Goal: Transaction & Acquisition: Subscribe to service/newsletter

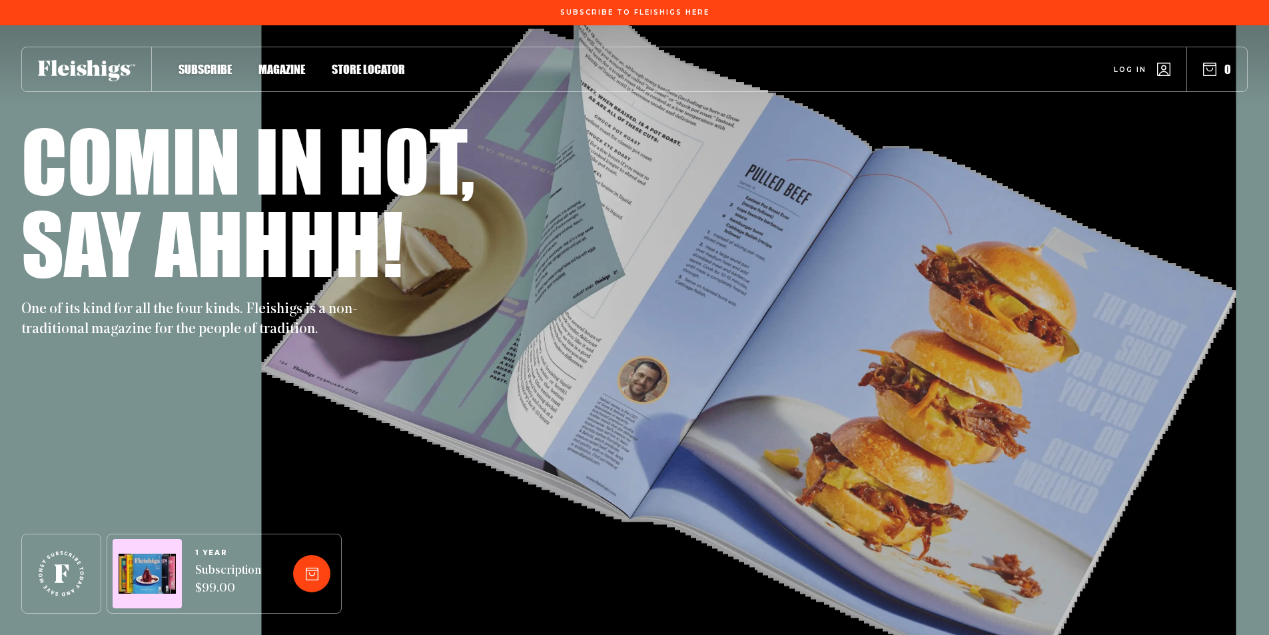
click at [203, 63] on span "Subscribe" at bounding box center [205, 55] width 53 height 15
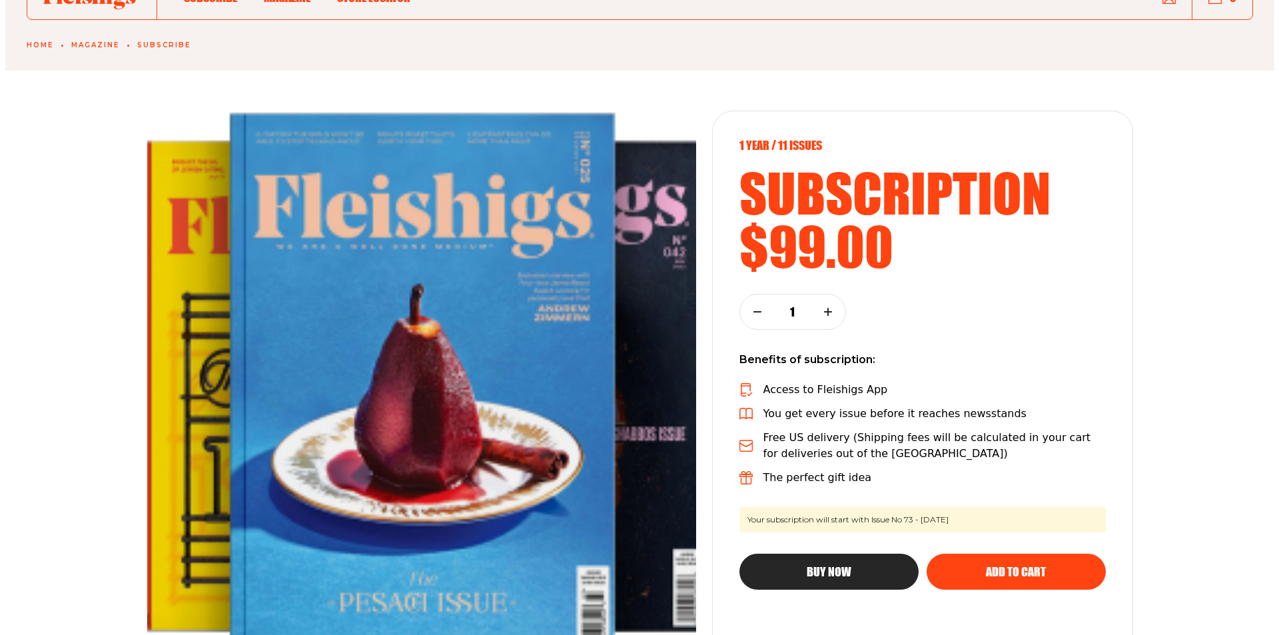
scroll to position [67, 0]
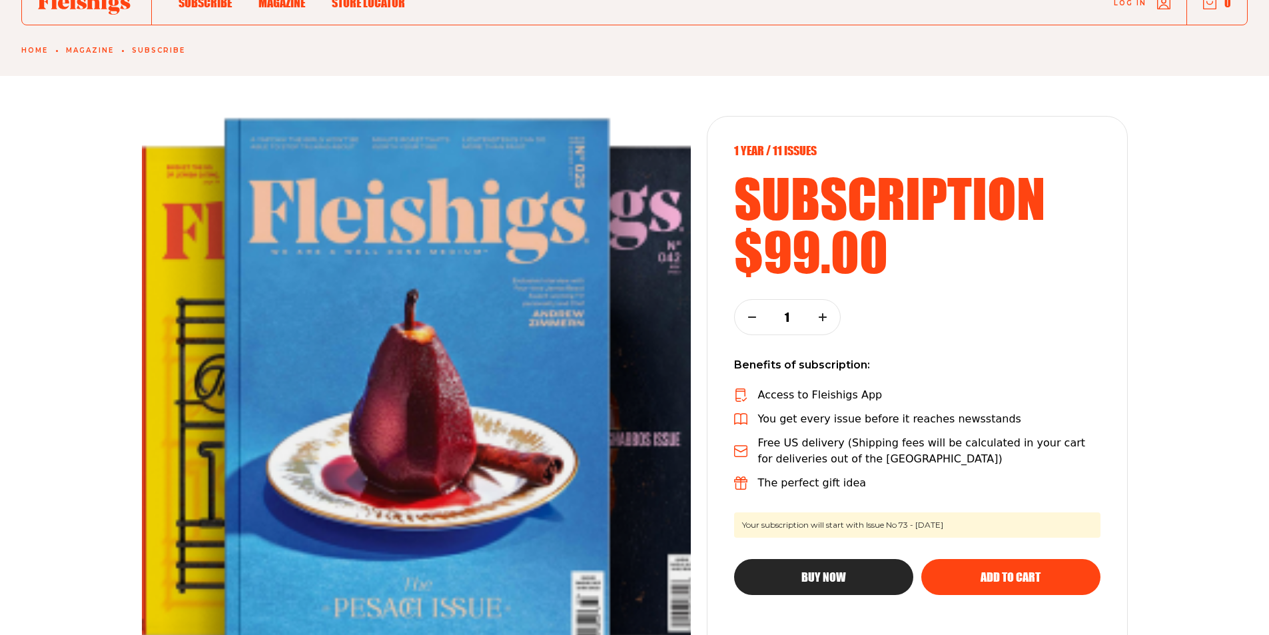
click at [843, 571] on span "Buy Now" at bounding box center [824, 565] width 45 height 12
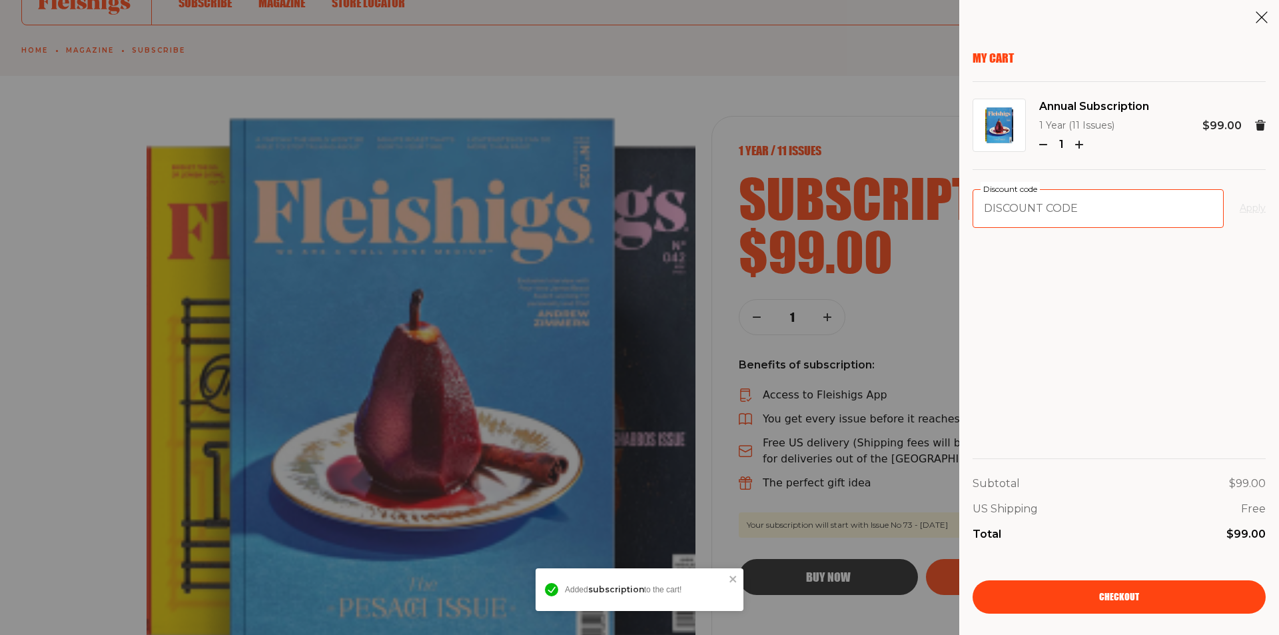
click at [1065, 207] on input "Discount code" at bounding box center [1098, 208] width 251 height 39
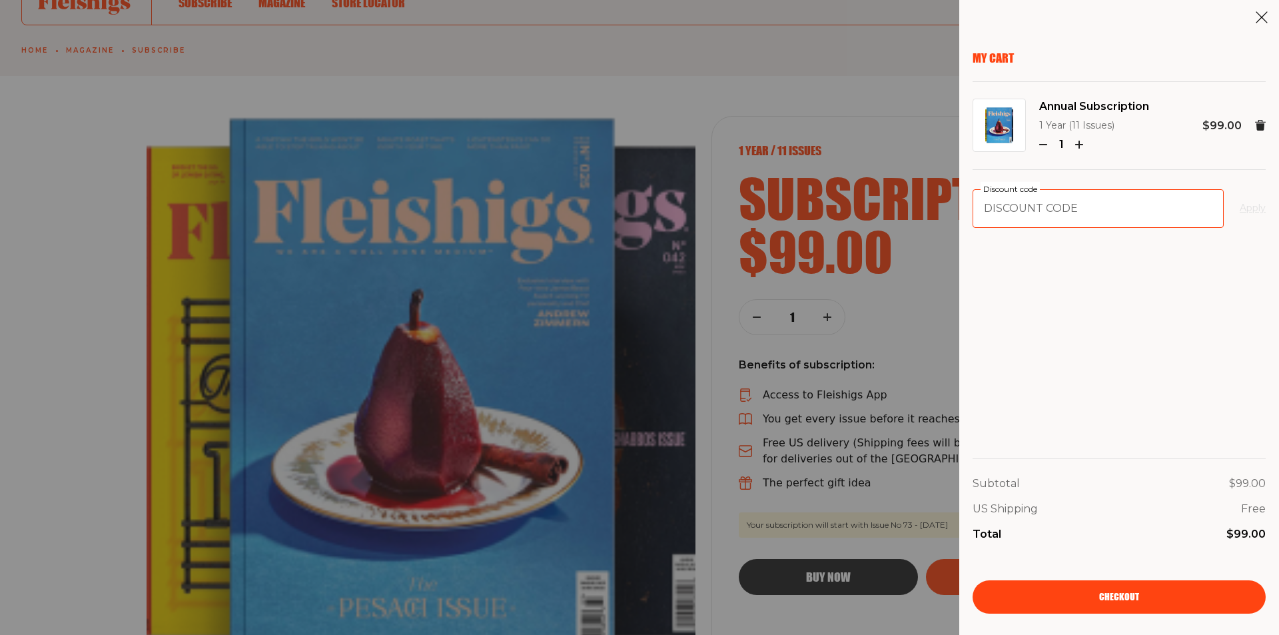
paste input "[URL][DOMAIN_NAME]"
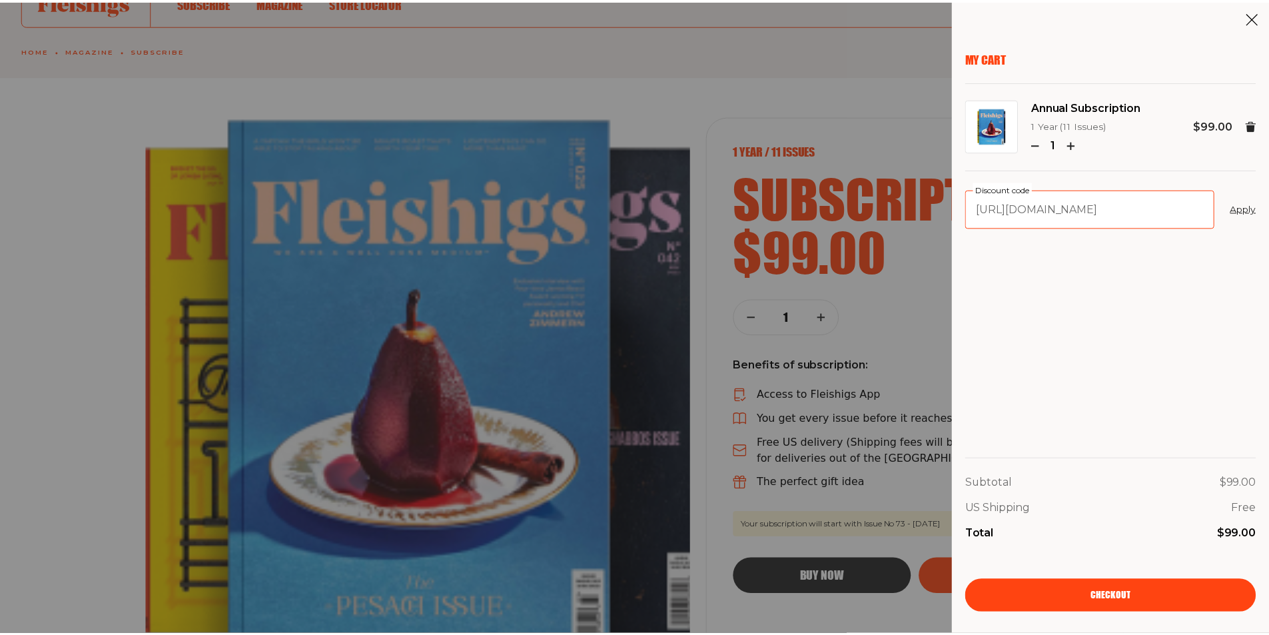
scroll to position [0, 0]
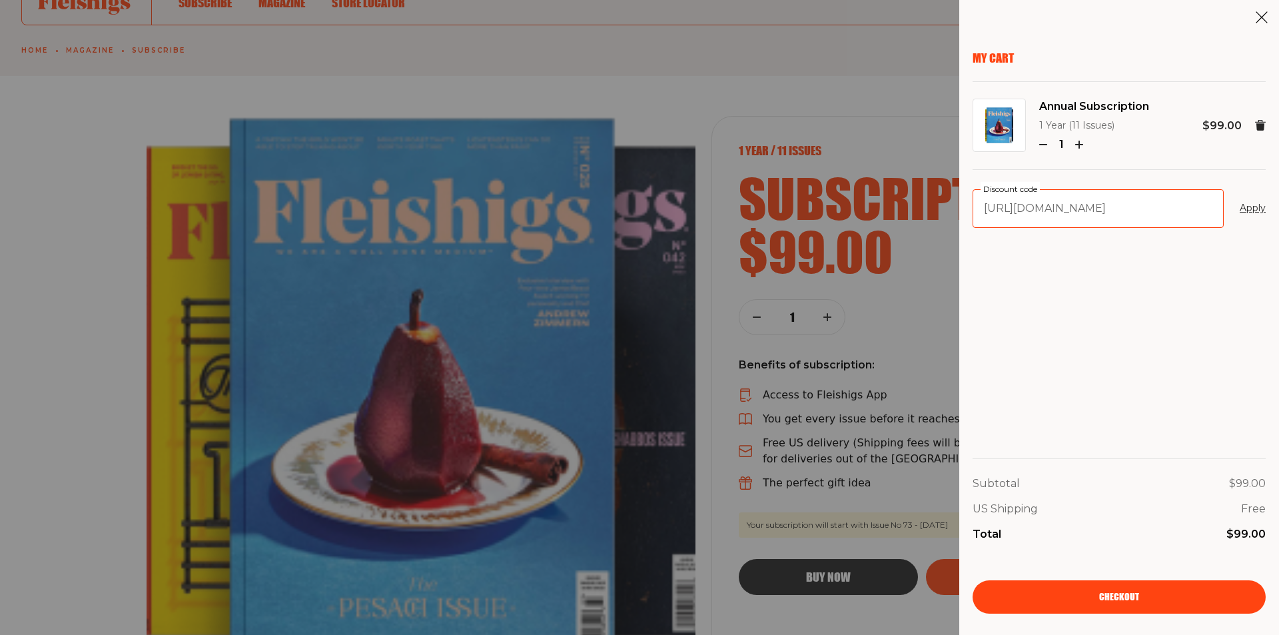
drag, startPoint x: 1216, startPoint y: 207, endPoint x: 914, endPoint y: 213, distance: 301.9
click at [914, 213] on div "My Cart Annual Subscription 1 Year (11 Issues) 1 $99.00 [URL][DOMAIN_NAME] Disc…" at bounding box center [639, 317] width 1279 height 635
type input "RH18"
click at [1240, 201] on button "Apply" at bounding box center [1253, 209] width 26 height 16
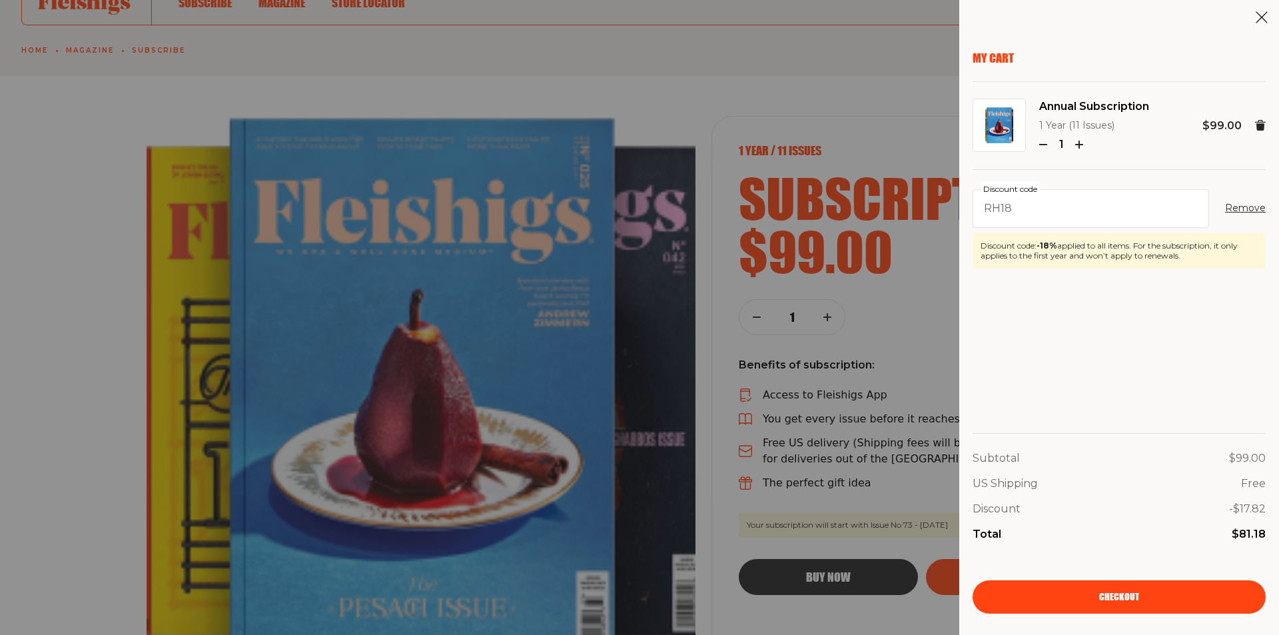
click at [1261, 13] on icon at bounding box center [1261, 17] width 13 height 13
